Goal: Task Accomplishment & Management: Use online tool/utility

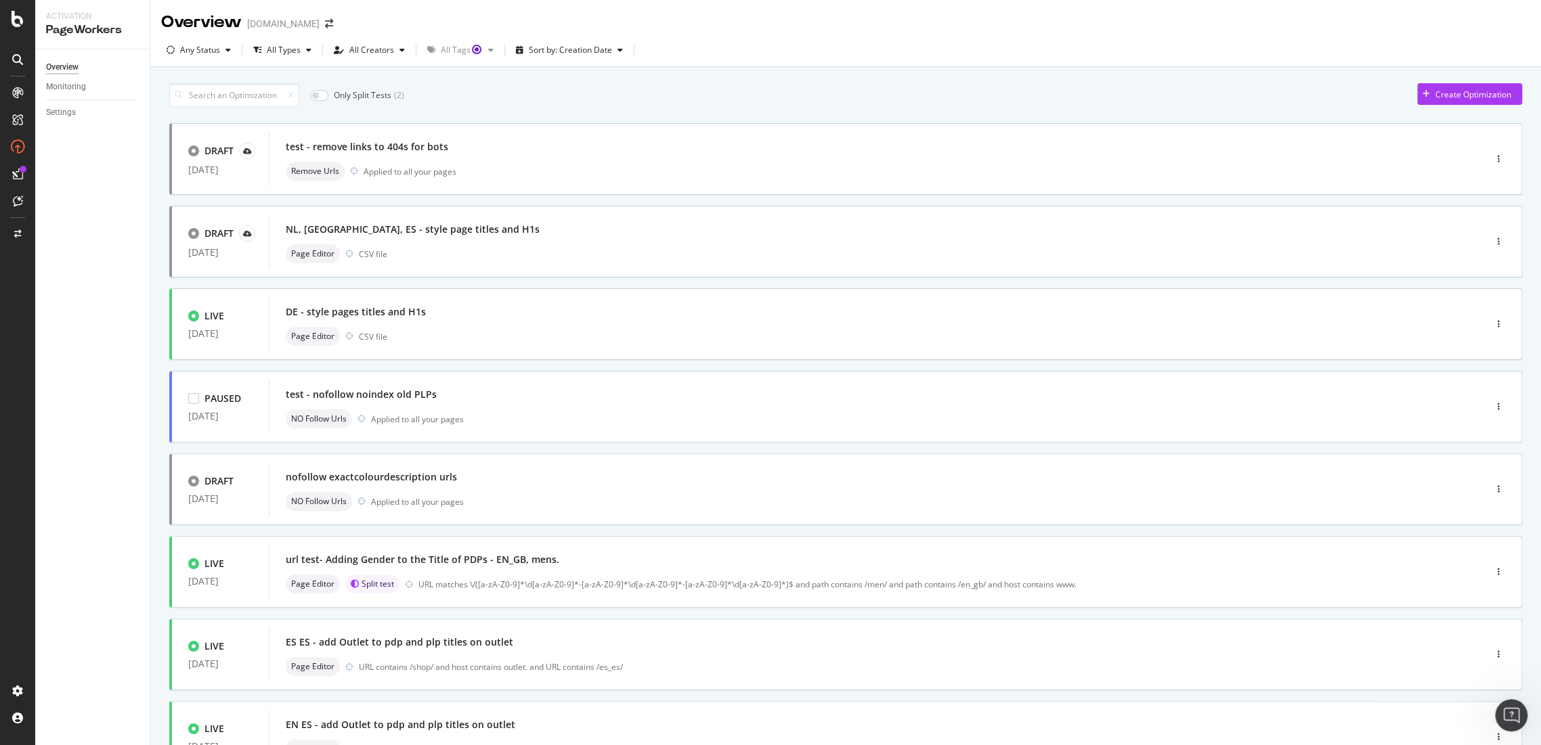
scroll to position [1, 0]
click at [352, 51] on div "All Creators" at bounding box center [371, 50] width 45 height 8
click at [589, 96] on div "Only Split Tests ( 2 ) Create Optimization" at bounding box center [845, 95] width 1353 height 24
click at [585, 56] on div "Sort by: Creation Date" at bounding box center [569, 50] width 118 height 20
click at [772, 78] on div "Only Split Tests ( 2 ) Create Optimization DRAFT [DATE] test - remove links to …" at bounding box center [845, 527] width 1353 height 902
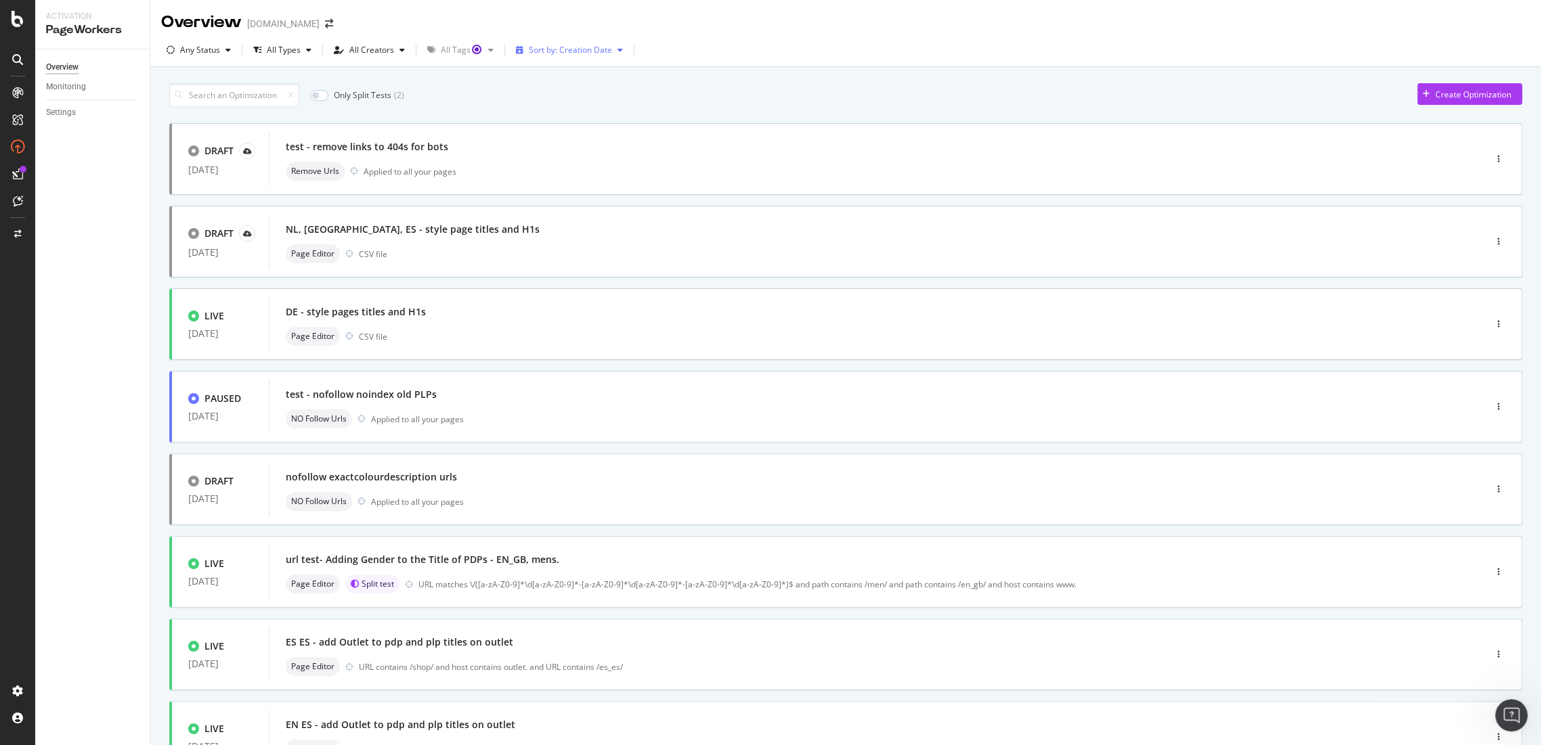
click at [552, 56] on div "Sort by: Creation Date" at bounding box center [569, 50] width 118 height 20
click at [568, 102] on div "Modification Date" at bounding box center [565, 95] width 107 height 17
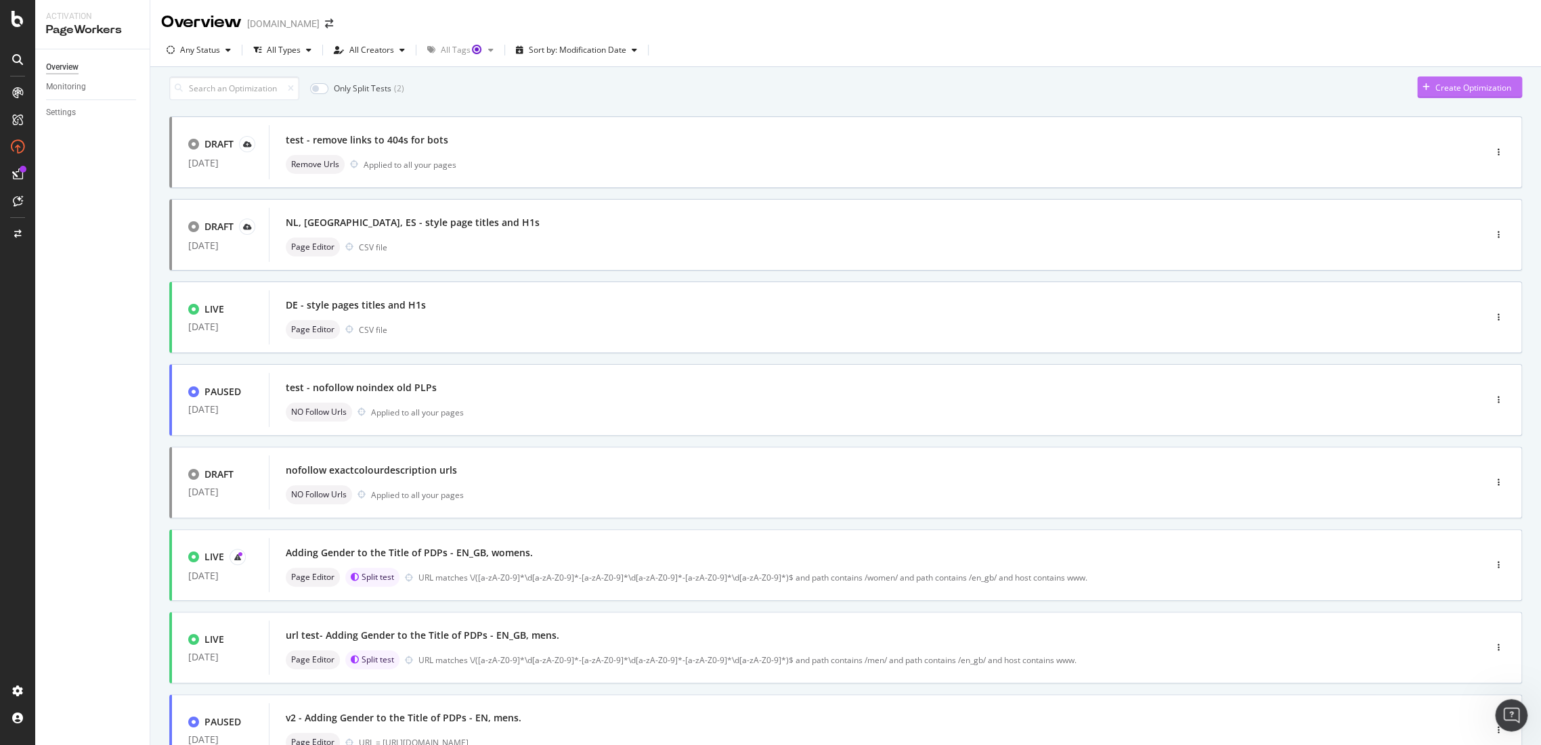
click at [1451, 93] on div "Create Optimization" at bounding box center [1473, 88] width 76 height 12
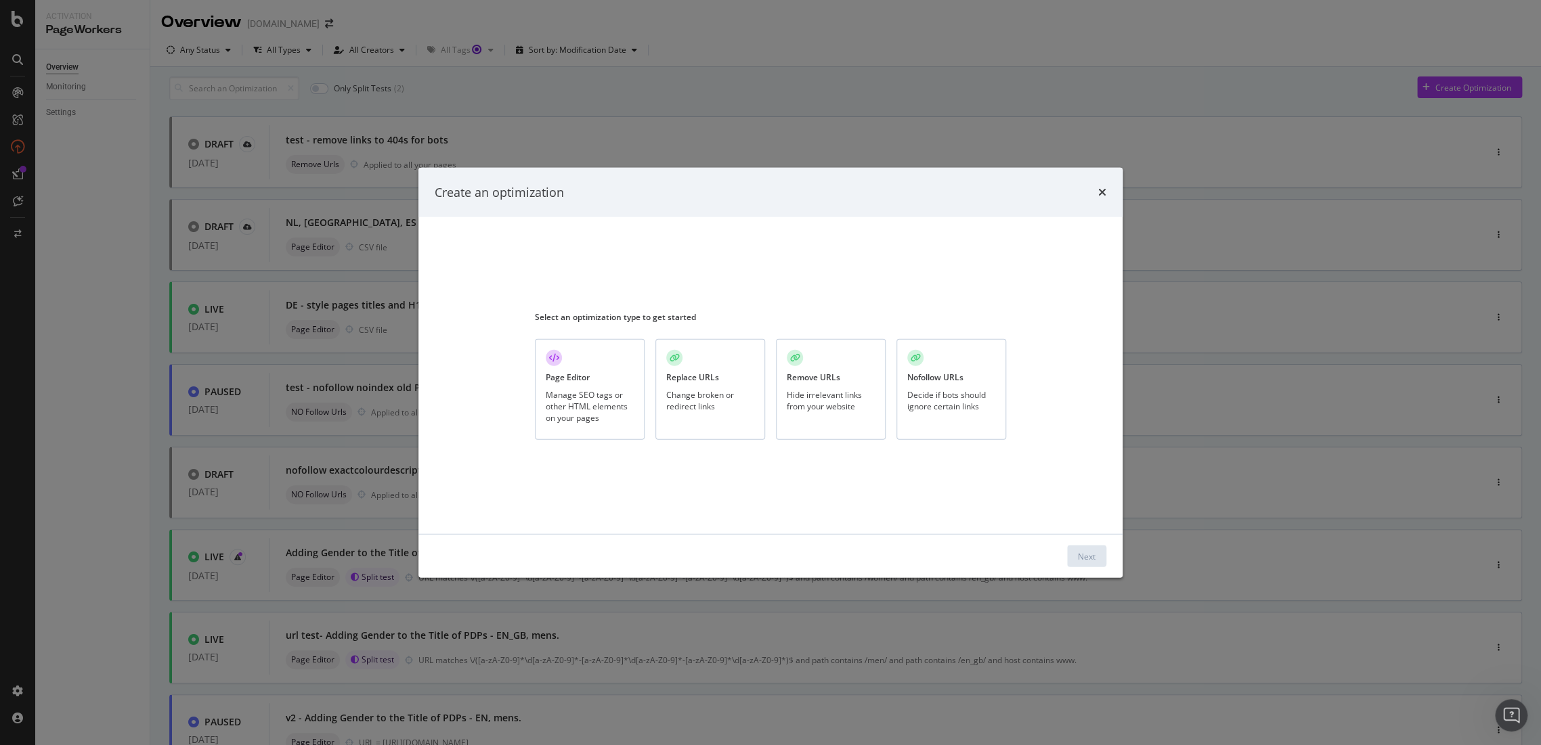
click at [965, 397] on div "Decide if bots should ignore certain links" at bounding box center [951, 400] width 88 height 23
click at [1095, 552] on button "Next" at bounding box center [1086, 557] width 39 height 22
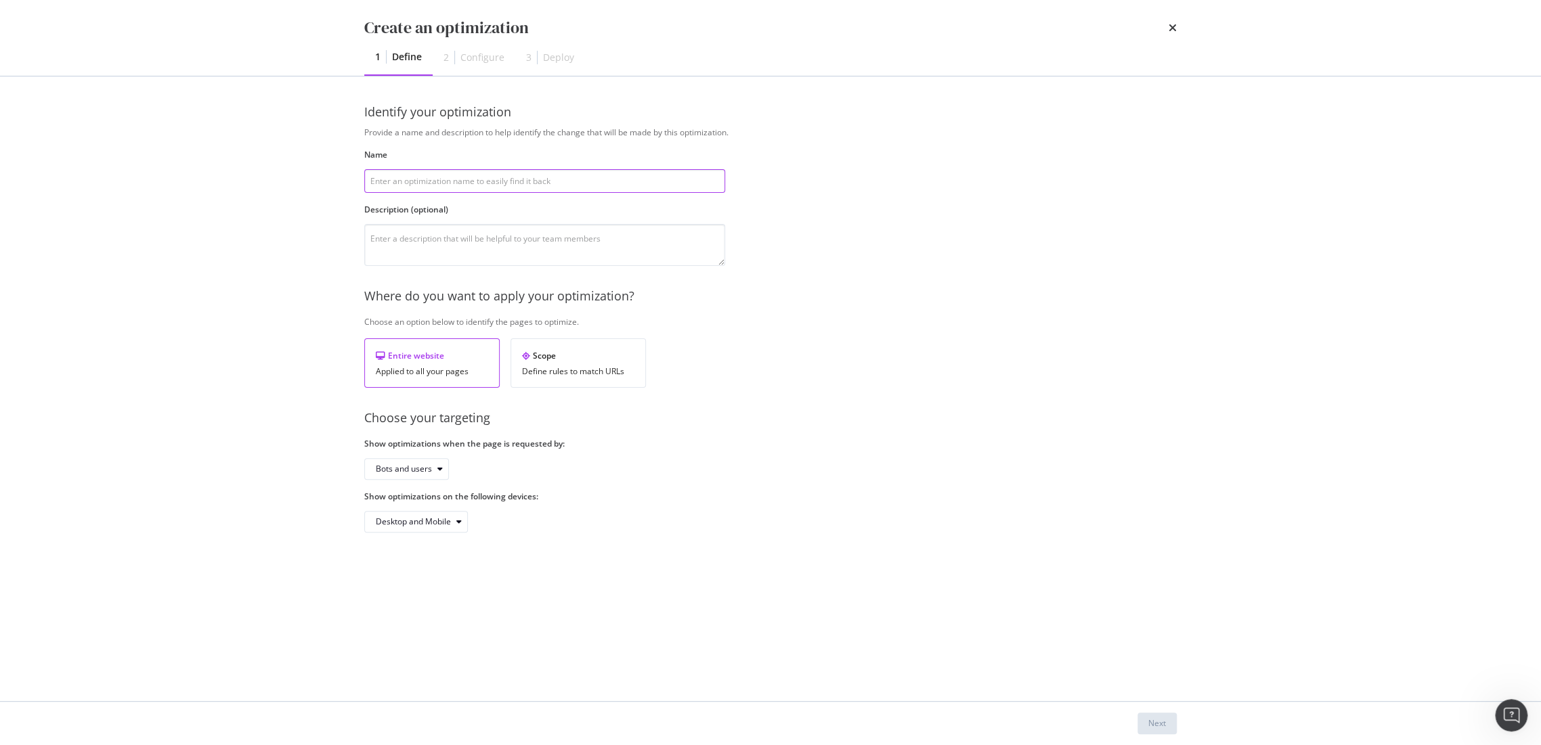
click at [458, 190] on input "modal" at bounding box center [544, 181] width 361 height 24
paste input "Set redundant PLPs to noindex, nofollow"
type input "Set redundant PLPs to noindex, nofollow"
click at [433, 244] on textarea "modal" at bounding box center [544, 245] width 361 height 42
paste textarea "Updating the indexation status of the PLPs that have been confirmed to be remov…"
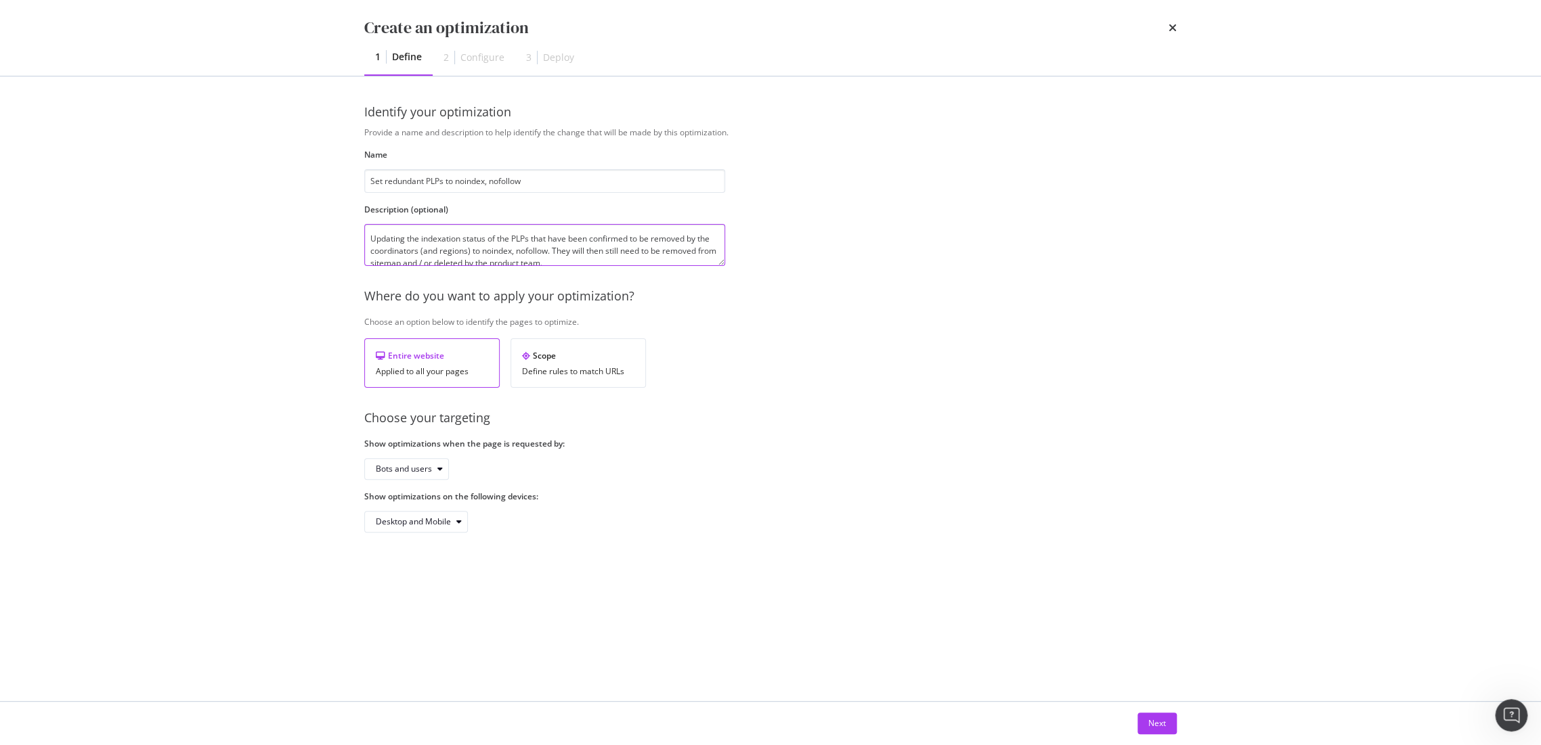
scroll to position [3, 0]
type textarea "Updating the indexation status of the PLPs that have been confirmed to be remov…"
click at [1148, 719] on div "Next" at bounding box center [1157, 724] width 18 height 12
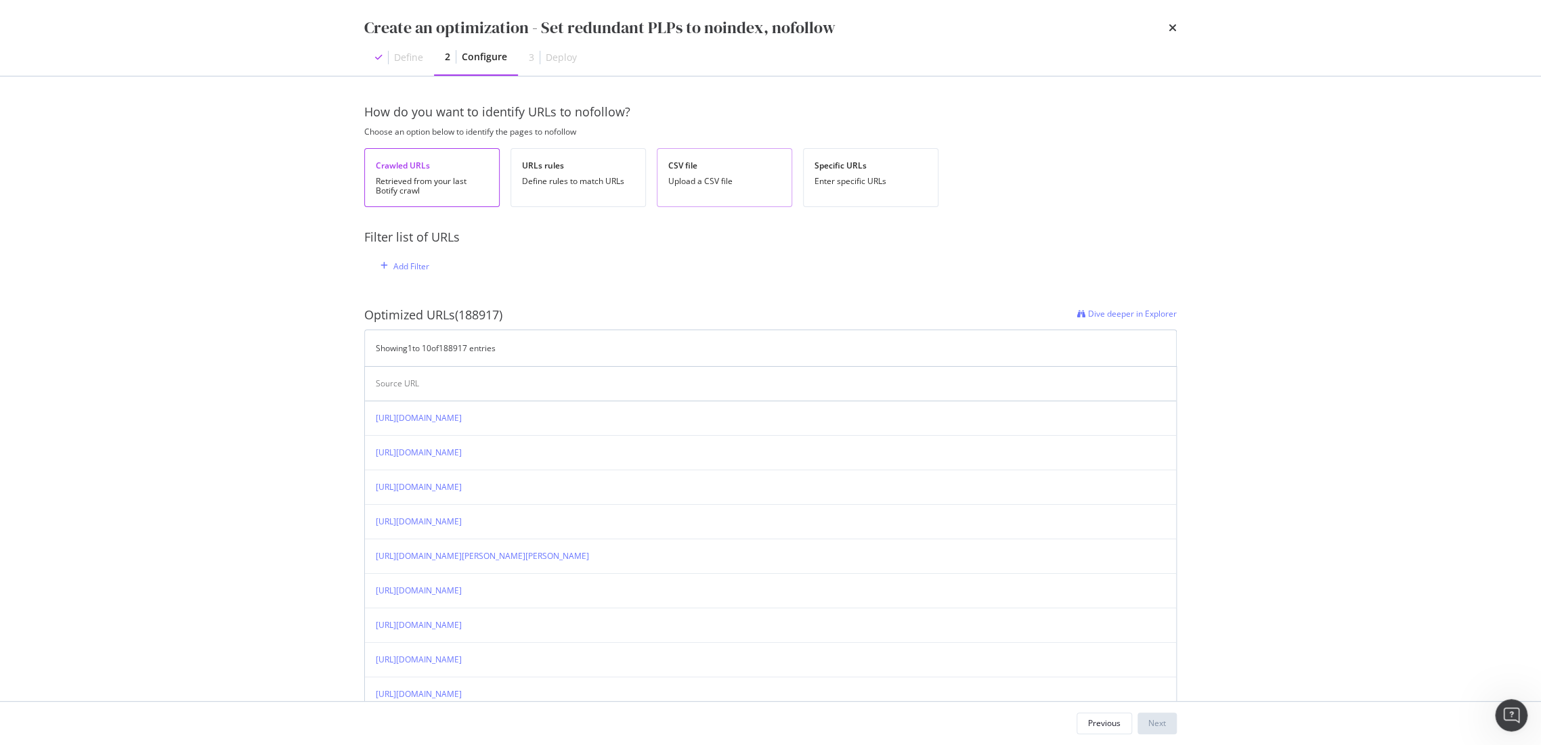
click at [711, 198] on div "CSV file Upload a CSV file" at bounding box center [724, 177] width 135 height 59
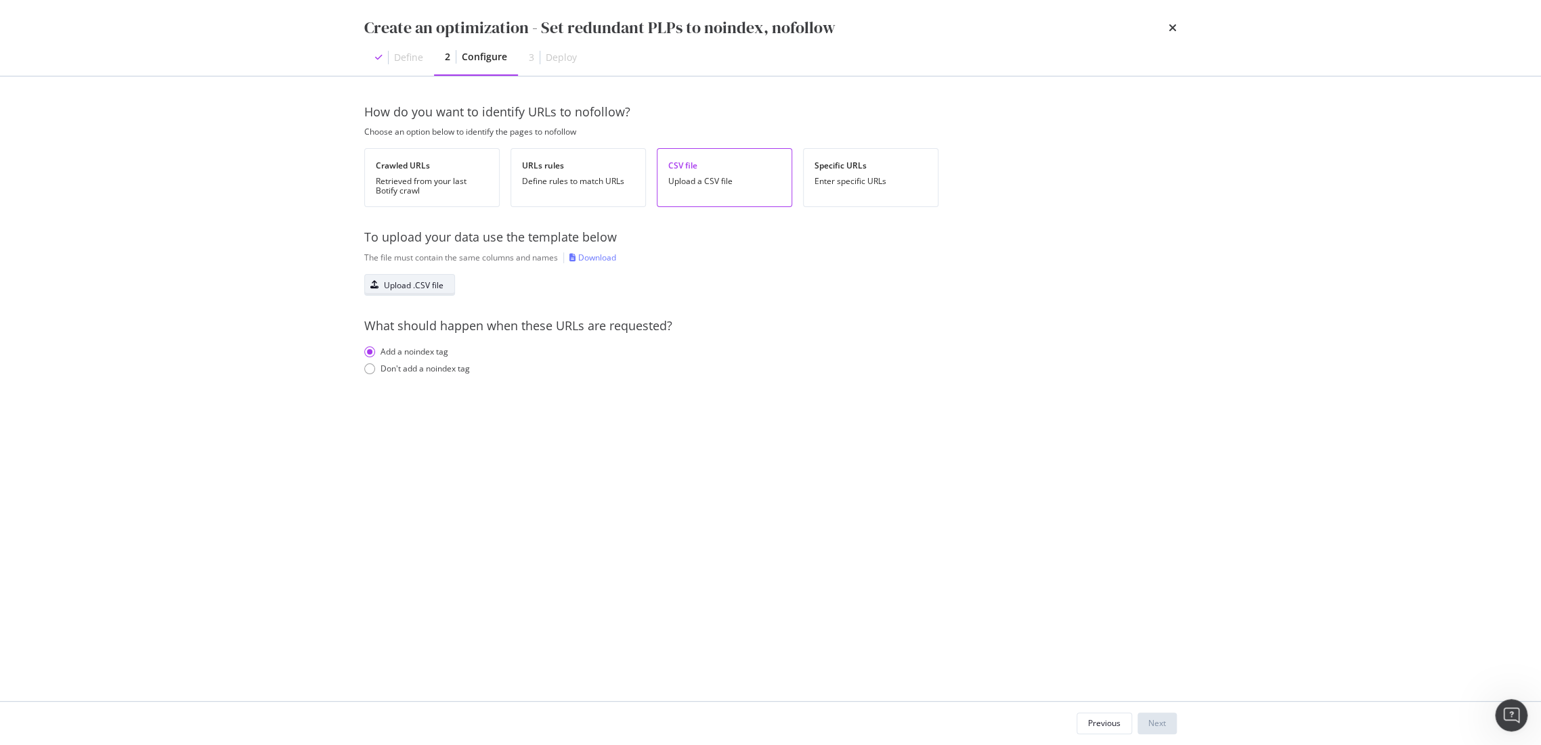
click at [409, 278] on div "Upload .CSV file" at bounding box center [404, 285] width 79 height 19
click at [437, 288] on div "Upload .CSV file" at bounding box center [414, 286] width 60 height 12
click at [525, 489] on div "How do you want to identify URLs to nofollow? Choose an option below to identif…" at bounding box center [770, 389] width 812 height 571
click at [1169, 719] on button "Next" at bounding box center [1156, 724] width 39 height 22
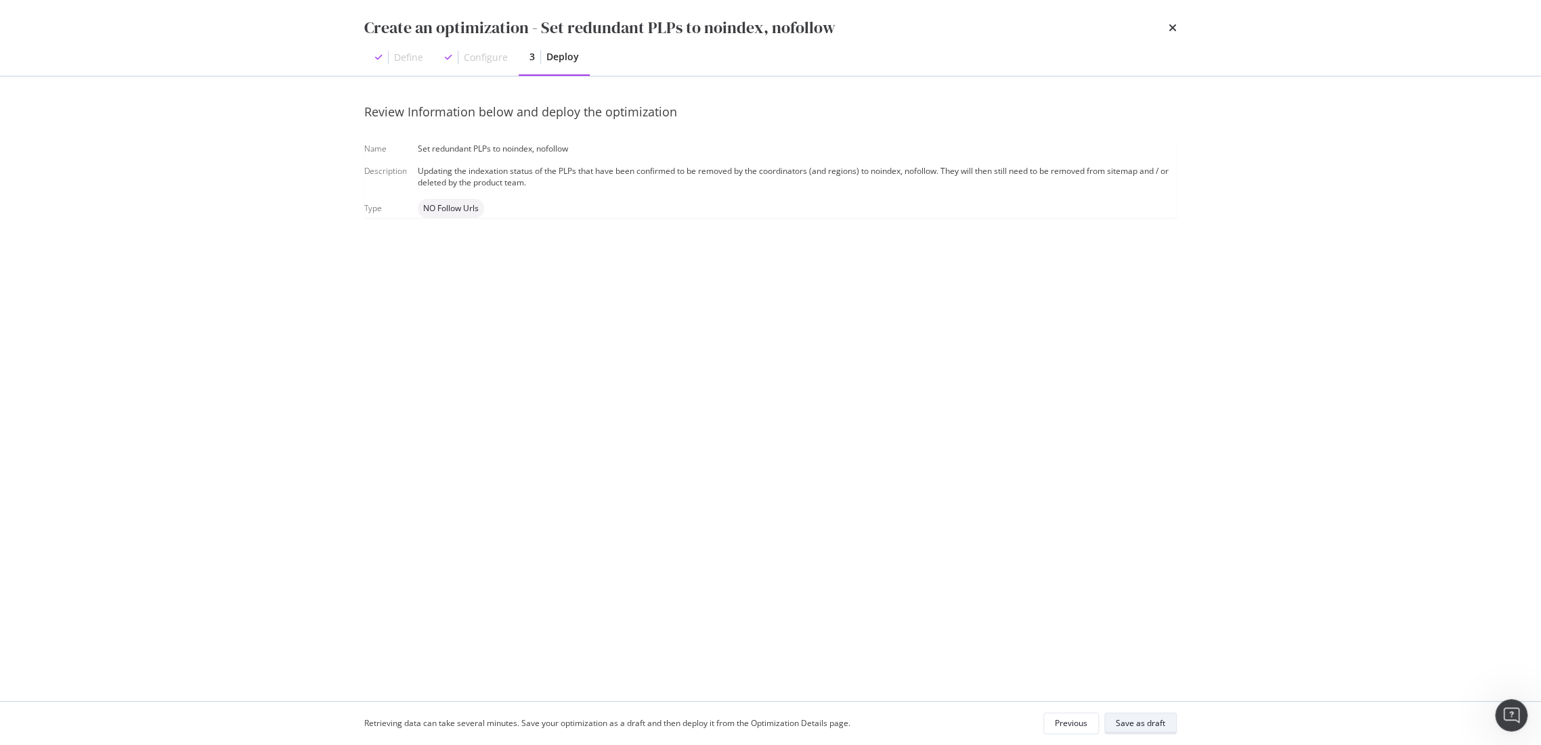
click at [1137, 722] on div "Save as draft" at bounding box center [1140, 724] width 49 height 12
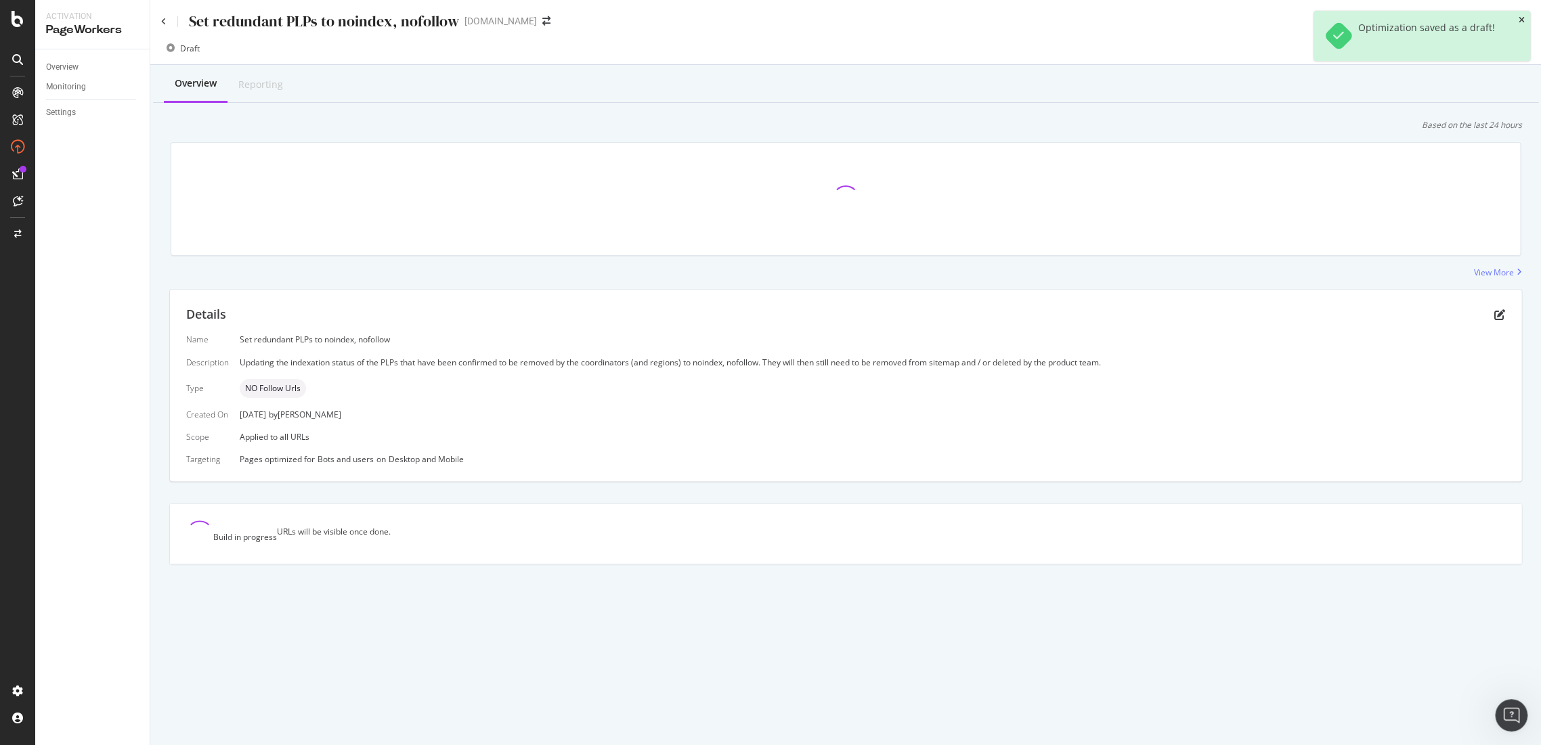
click at [1522, 18] on icon "close toast" at bounding box center [1521, 20] width 6 height 8
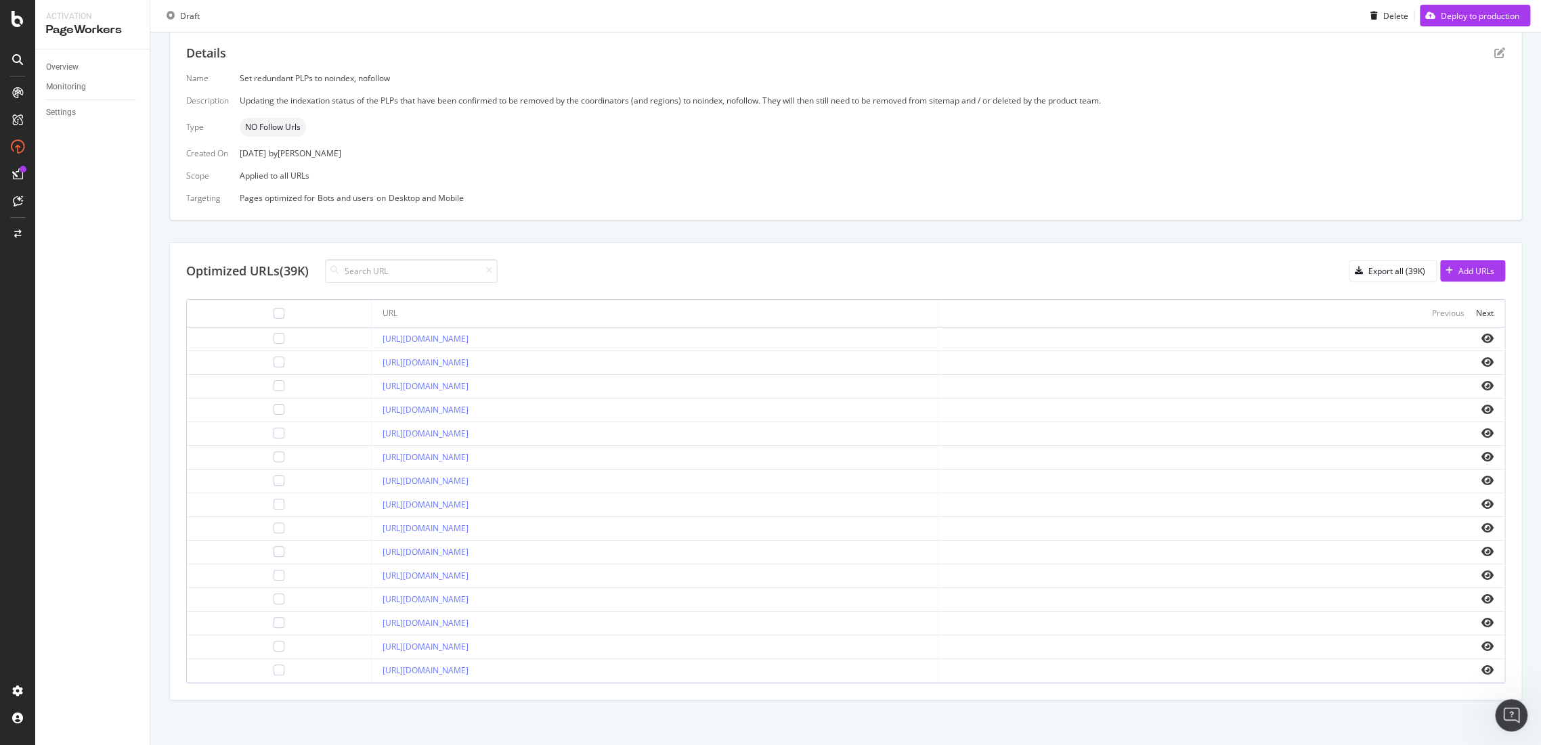
scroll to position [123, 0]
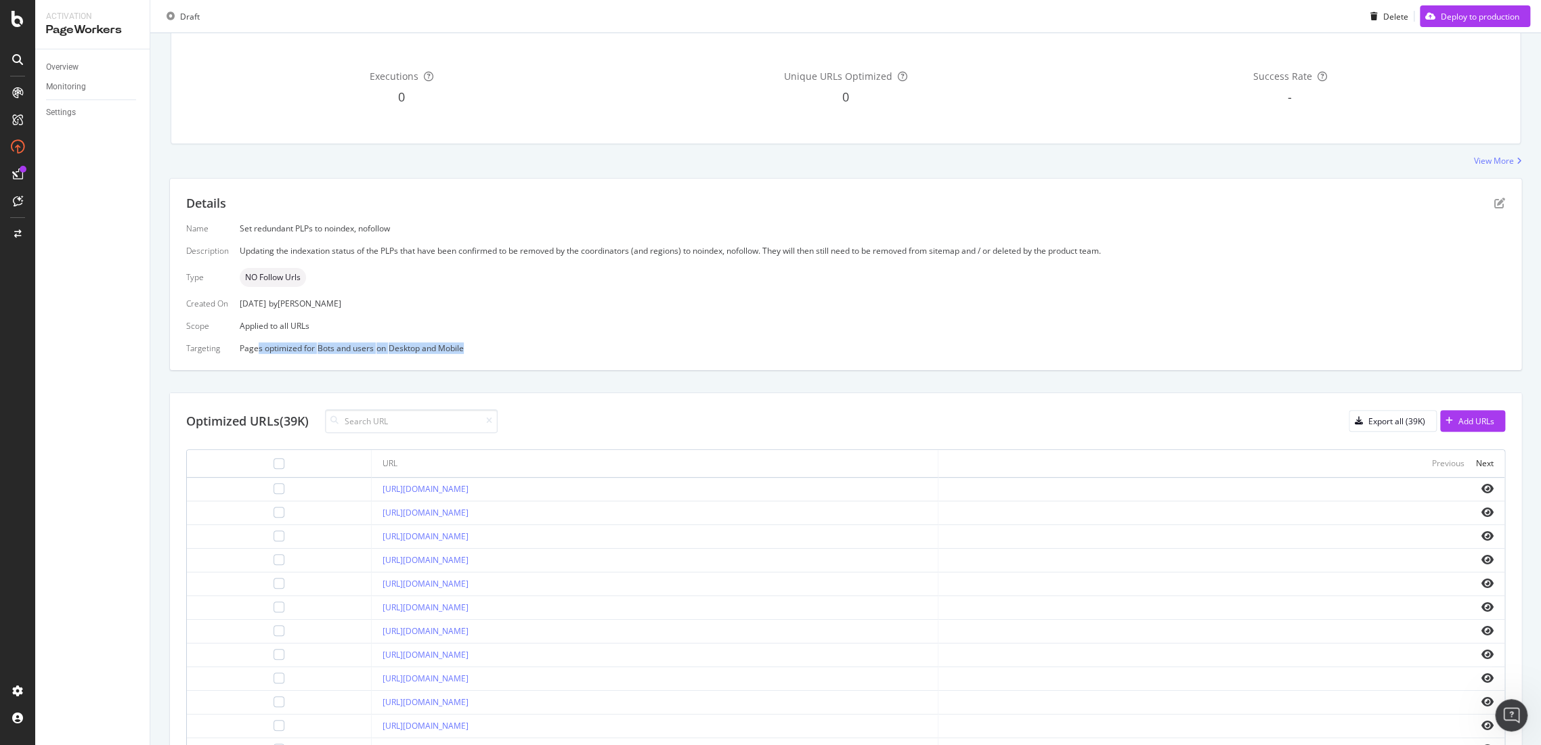
drag, startPoint x: 256, startPoint y: 352, endPoint x: 471, endPoint y: 351, distance: 215.3
click at [464, 351] on div "Pages optimized for Bots and users on Desktop and Mobile" at bounding box center [872, 349] width 1265 height 12
click at [602, 359] on div "Details Name Set redundant PLPs to noindex, nofollow Description Updating the i…" at bounding box center [845, 275] width 1351 height 192
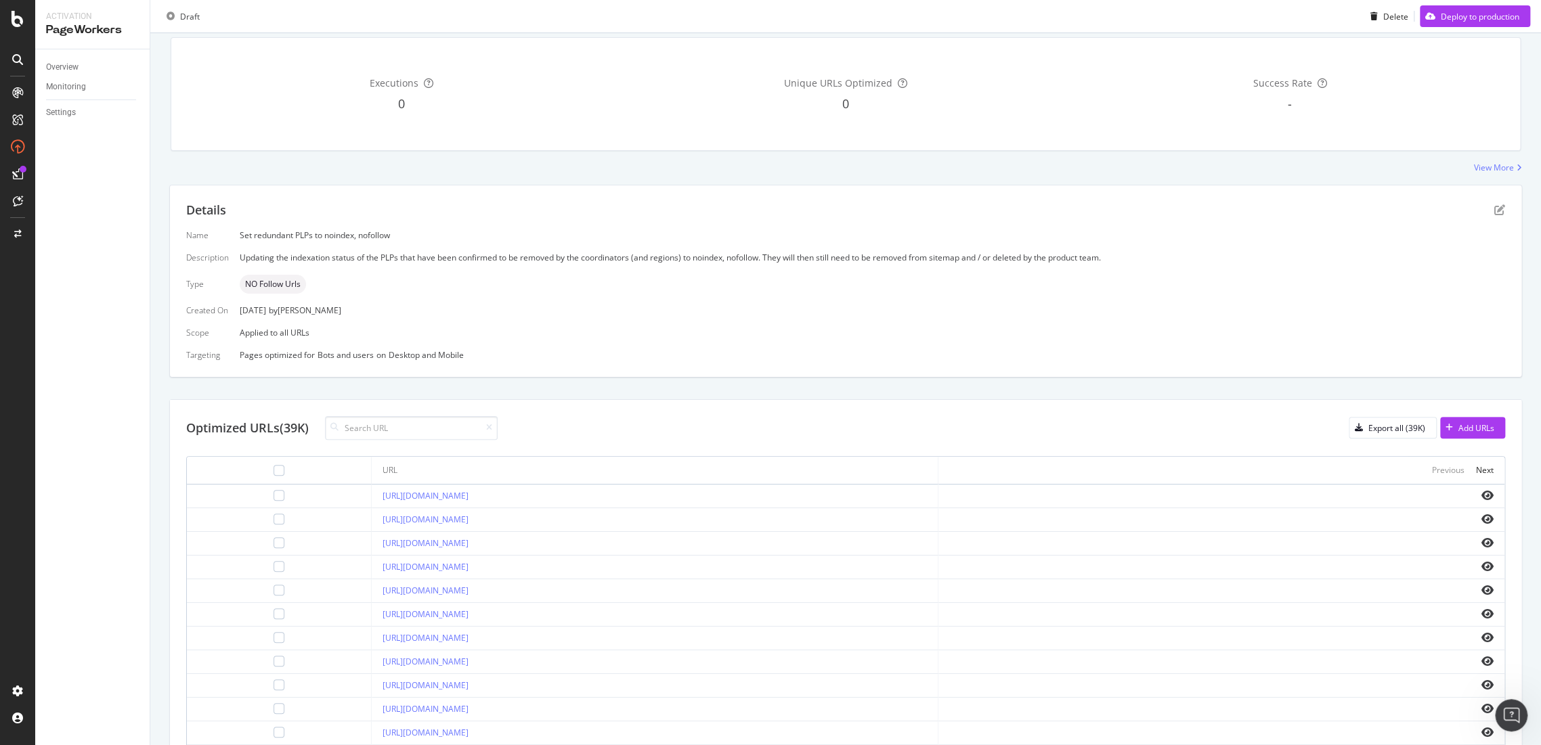
scroll to position [225, 0]
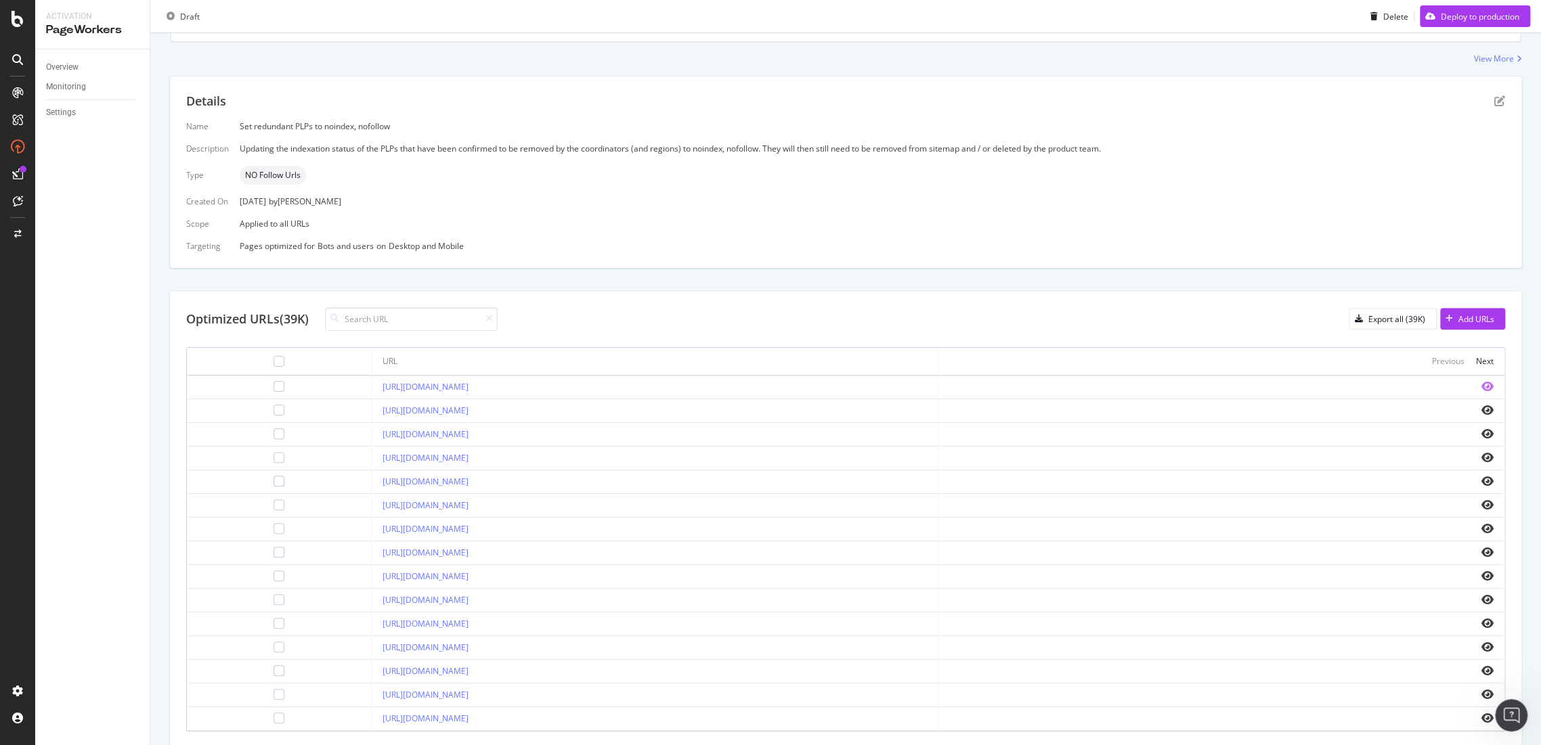
click at [1481, 386] on icon "eye" at bounding box center [1487, 386] width 12 height 11
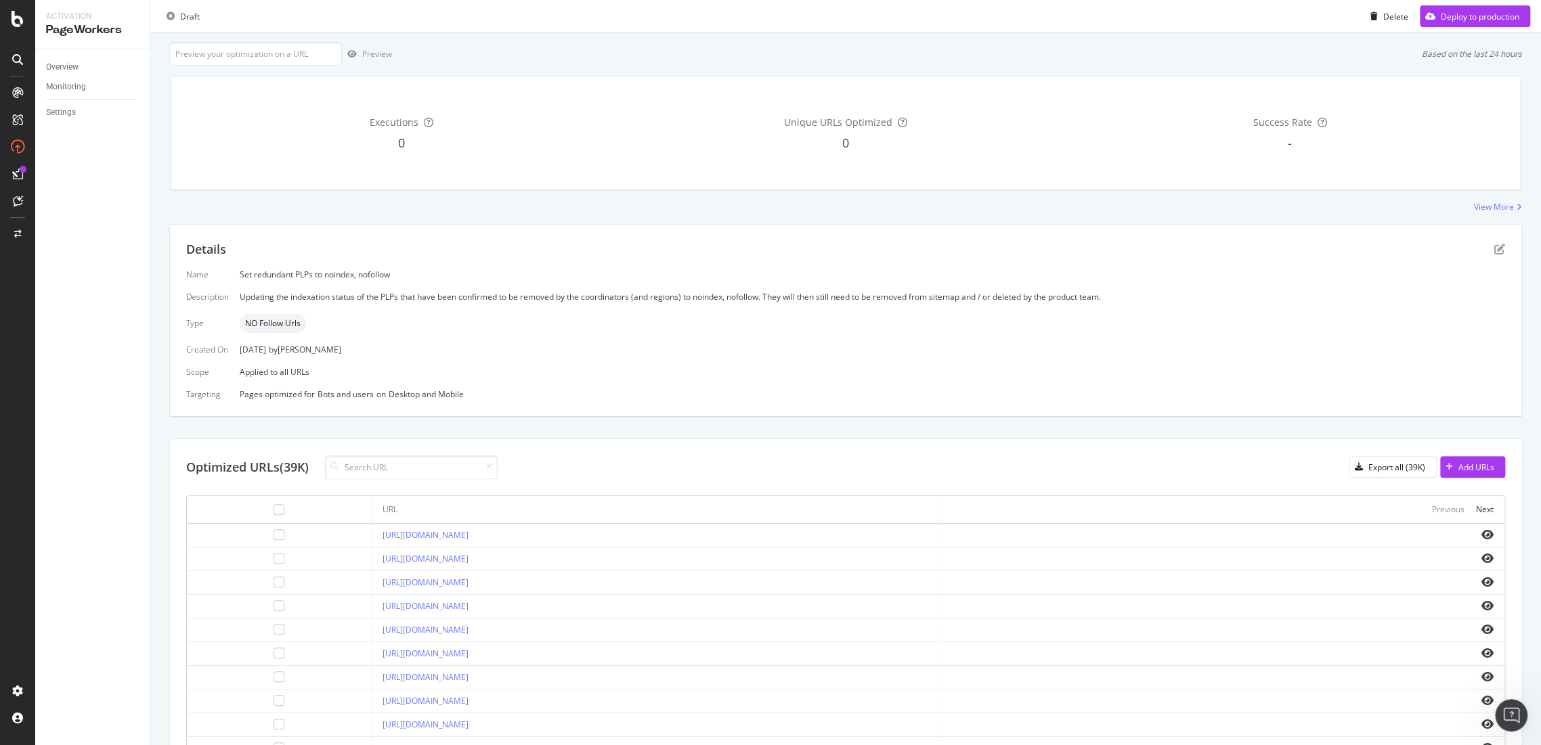
scroll to position [75, 0]
click at [1481, 536] on icon "eye" at bounding box center [1487, 536] width 12 height 11
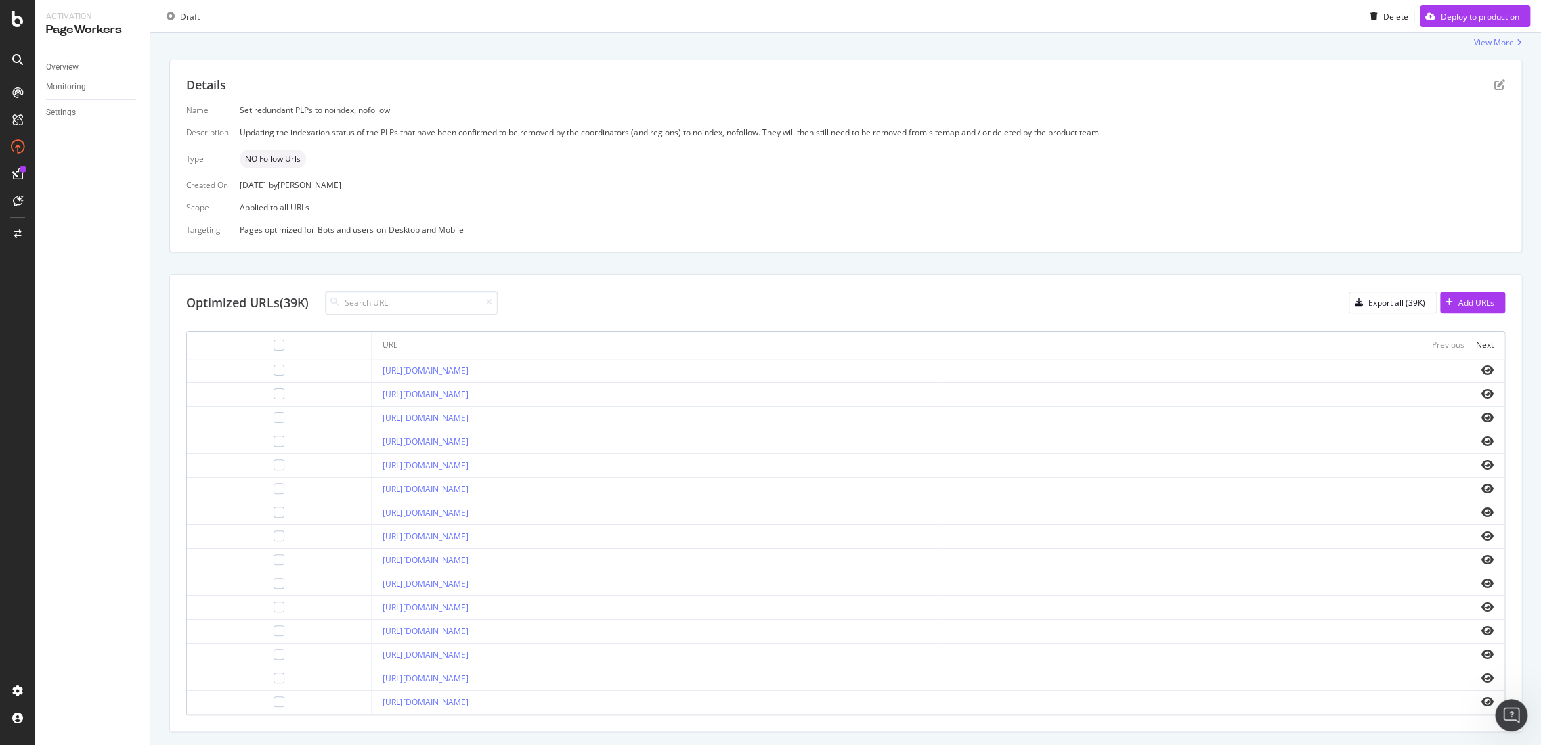
scroll to position [273, 0]
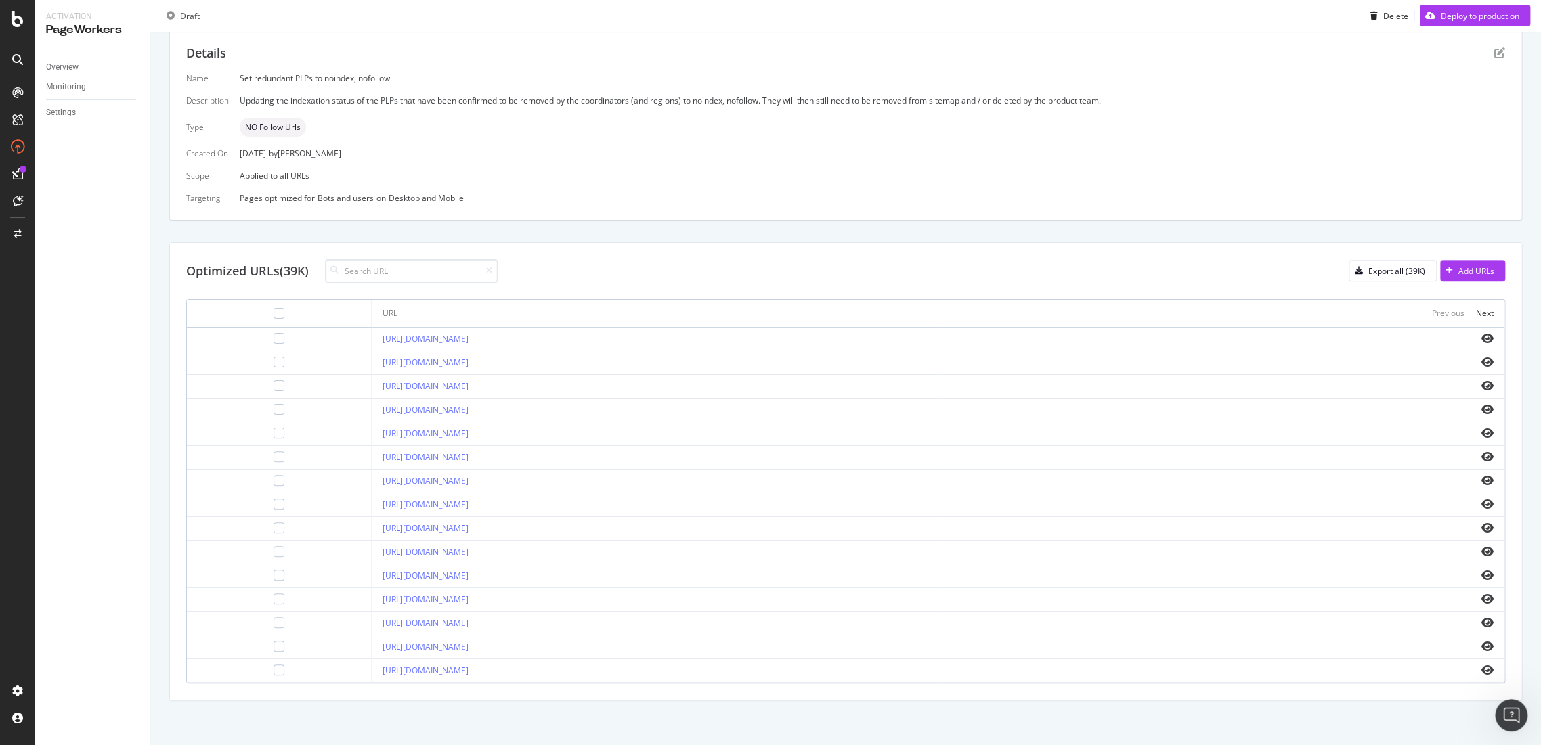
drag, startPoint x: 592, startPoint y: 339, endPoint x: 304, endPoint y: 338, distance: 288.4
click at [304, 338] on tr "[URL][DOMAIN_NAME]" at bounding box center [845, 340] width 1317 height 24
copy tr "[URL][DOMAIN_NAME]"
click at [1481, 386] on icon "eye" at bounding box center [1487, 385] width 12 height 11
click at [1476, 310] on div "Next" at bounding box center [1485, 313] width 18 height 12
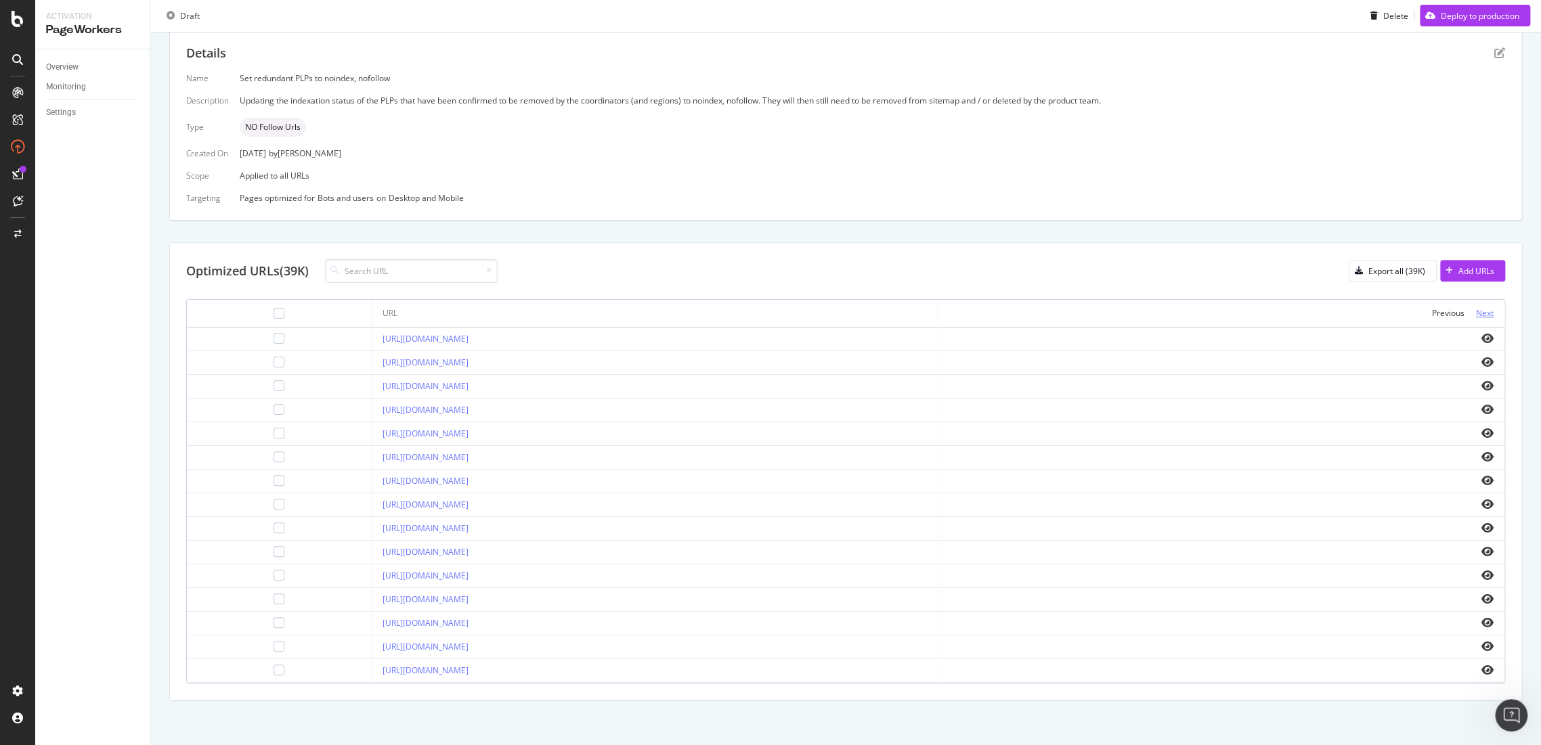
click at [1476, 313] on div "Next" at bounding box center [1485, 313] width 18 height 12
click at [1481, 668] on icon "eye" at bounding box center [1487, 670] width 12 height 11
click at [1476, 310] on div "Next" at bounding box center [1485, 313] width 18 height 12
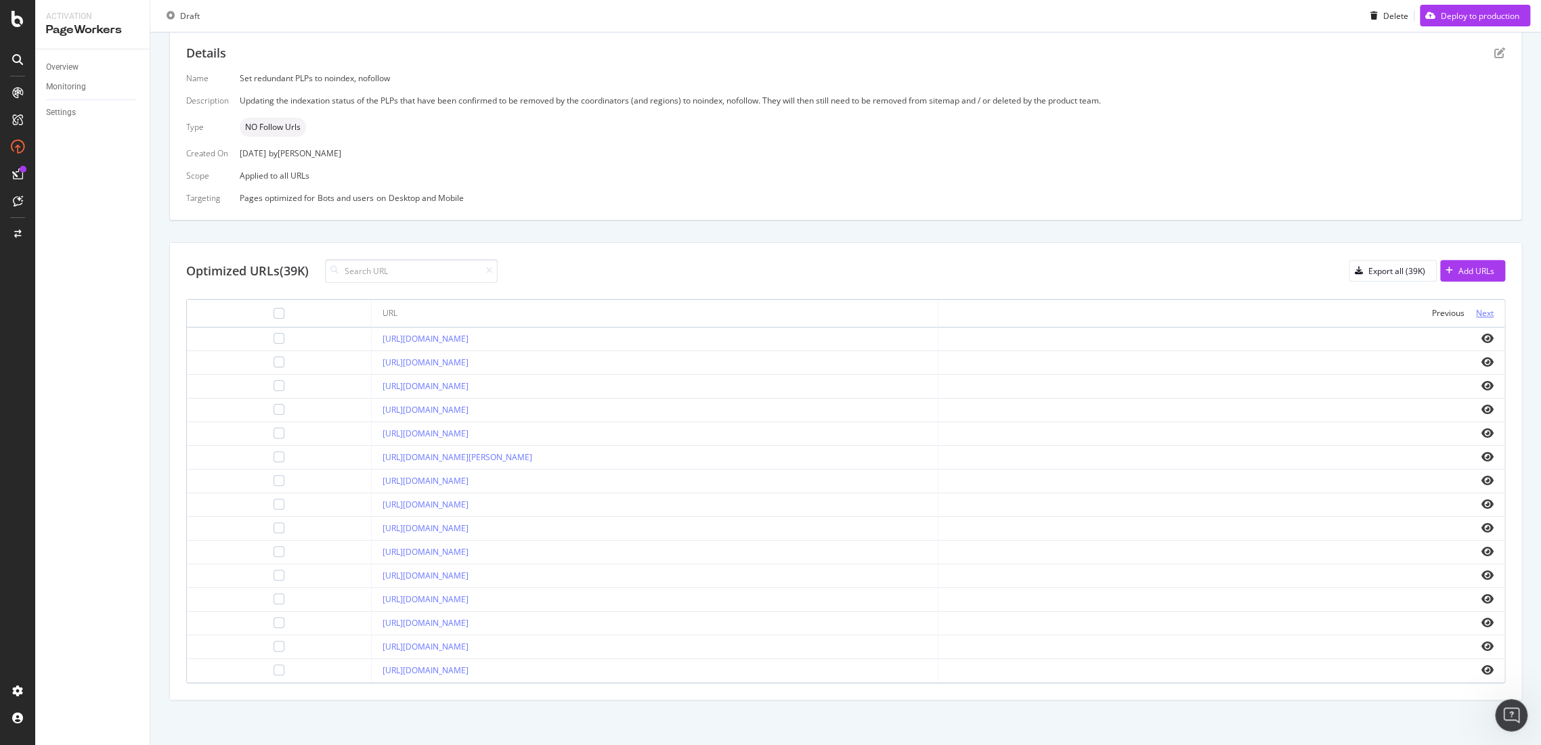
click at [1476, 313] on div "Next" at bounding box center [1485, 313] width 18 height 12
click at [1460, 307] on div "Previous Next" at bounding box center [1221, 313] width 544 height 16
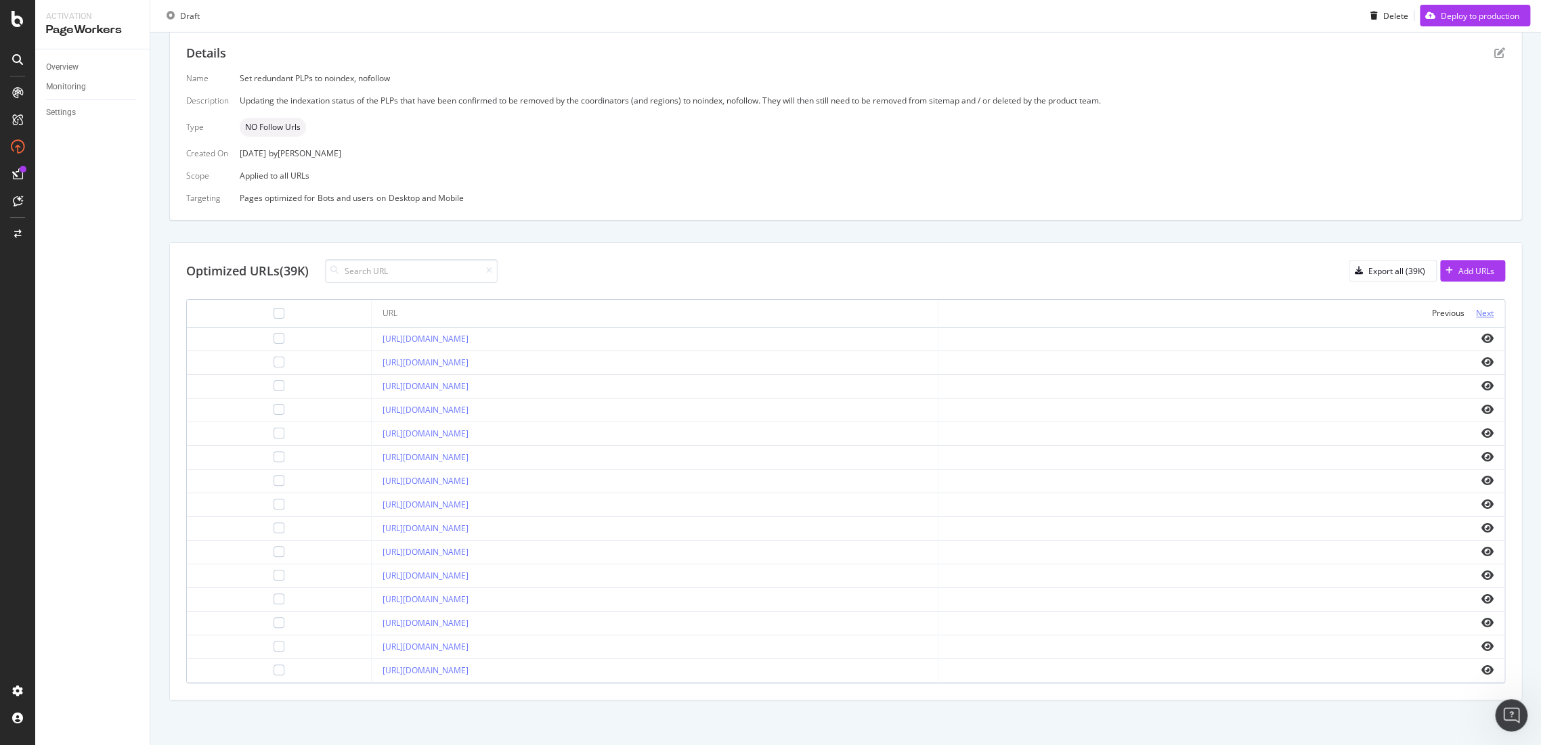
click at [1476, 307] on div "Next" at bounding box center [1485, 313] width 18 height 12
